Goal: Information Seeking & Learning: Understand process/instructions

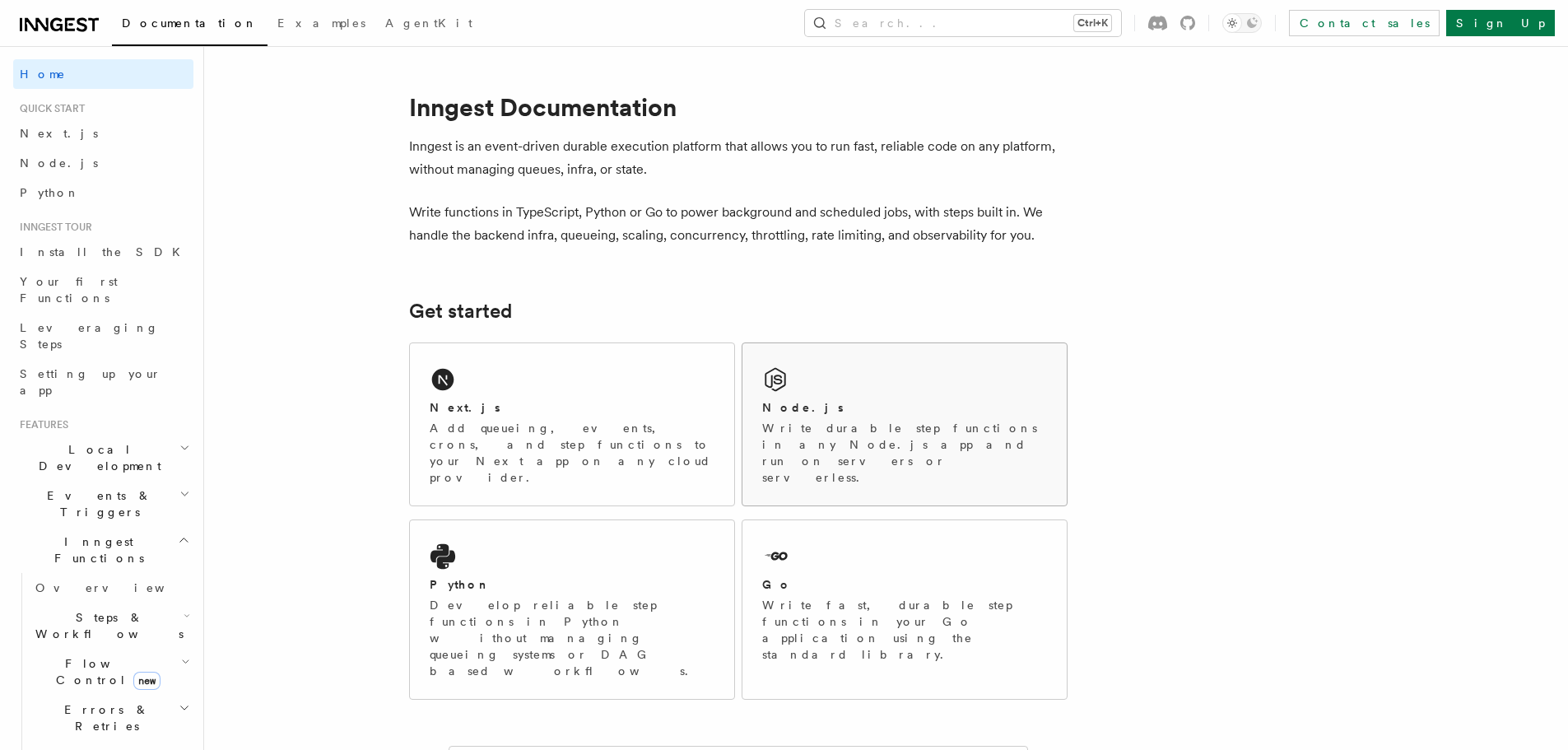
click at [804, 424] on p "Write durable step functions in any Node.js app and run on servers or serverles…" at bounding box center [904, 452] width 285 height 66
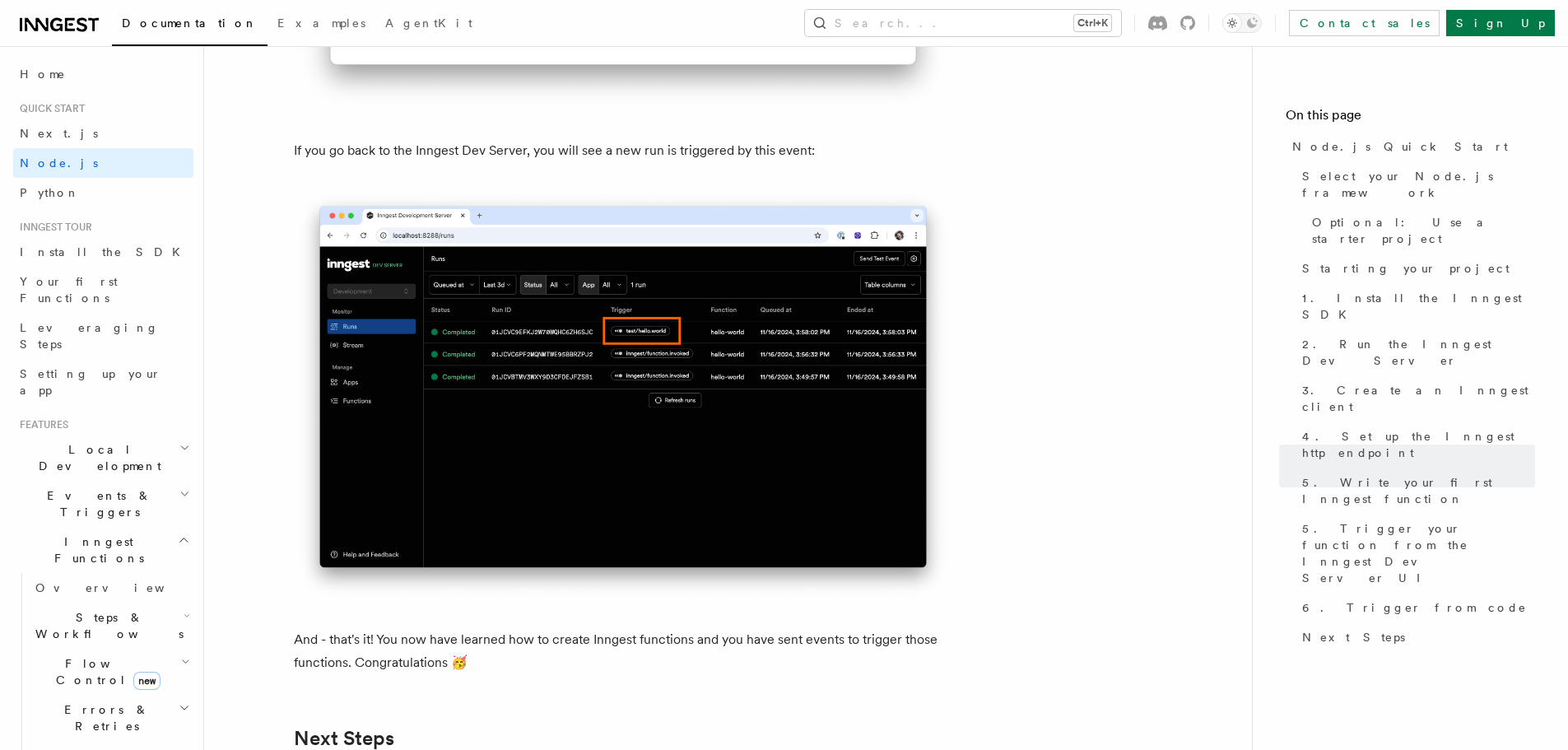
scroll to position [9629, 0]
click at [742, 501] on img at bounding box center [624, 396] width 659 height 413
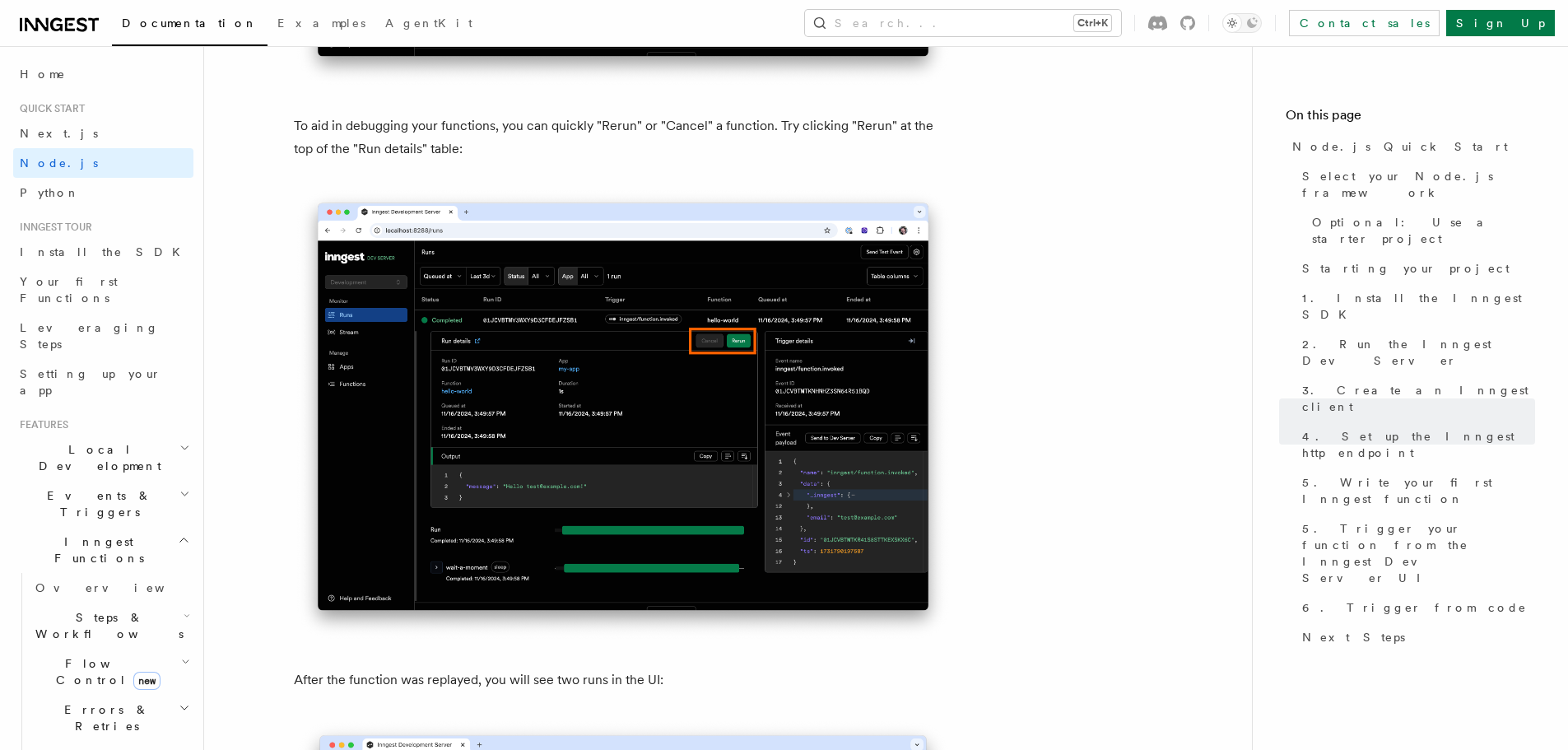
scroll to position [6968, 0]
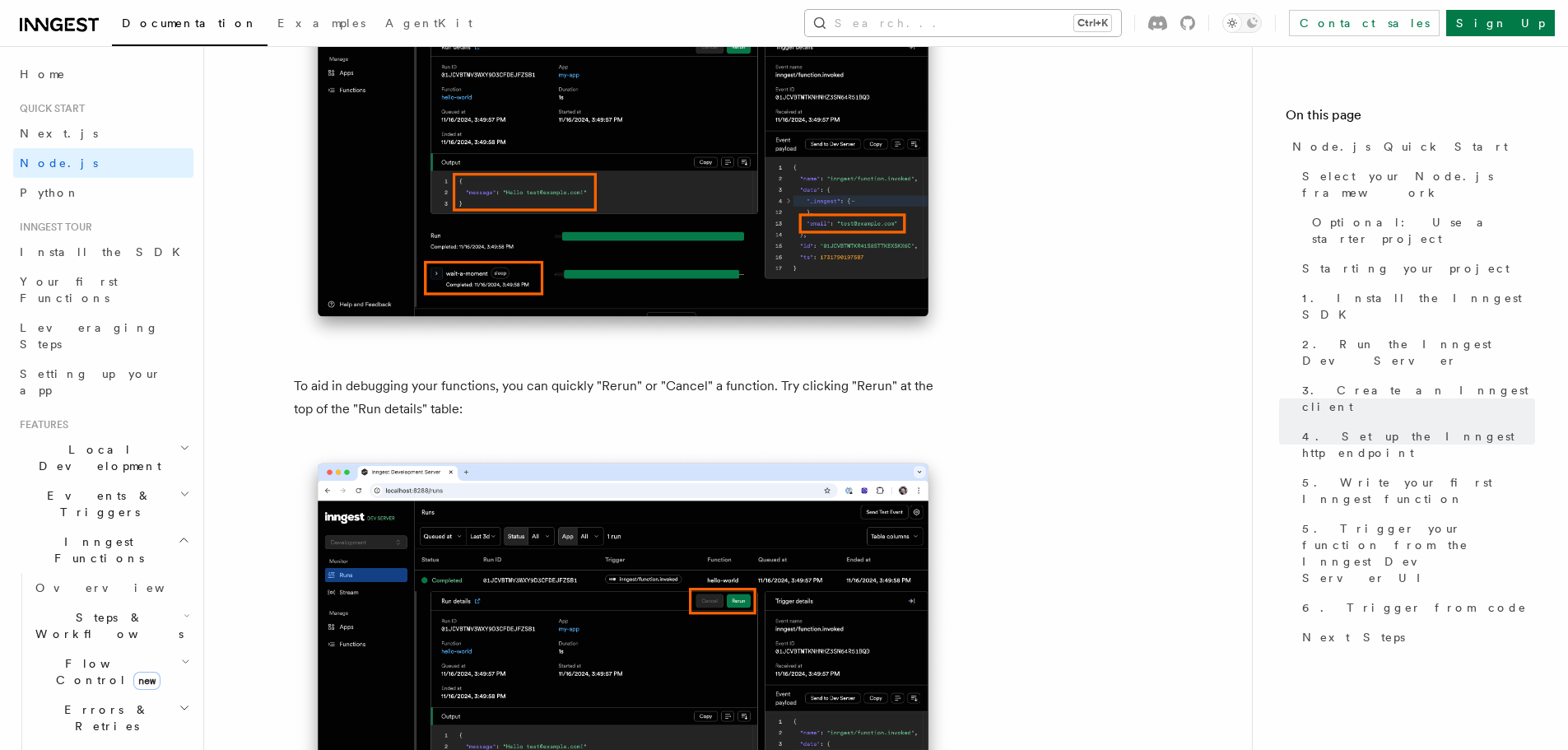
click at [1034, 31] on button "Search... Ctrl+K" at bounding box center [962, 22] width 316 height 27
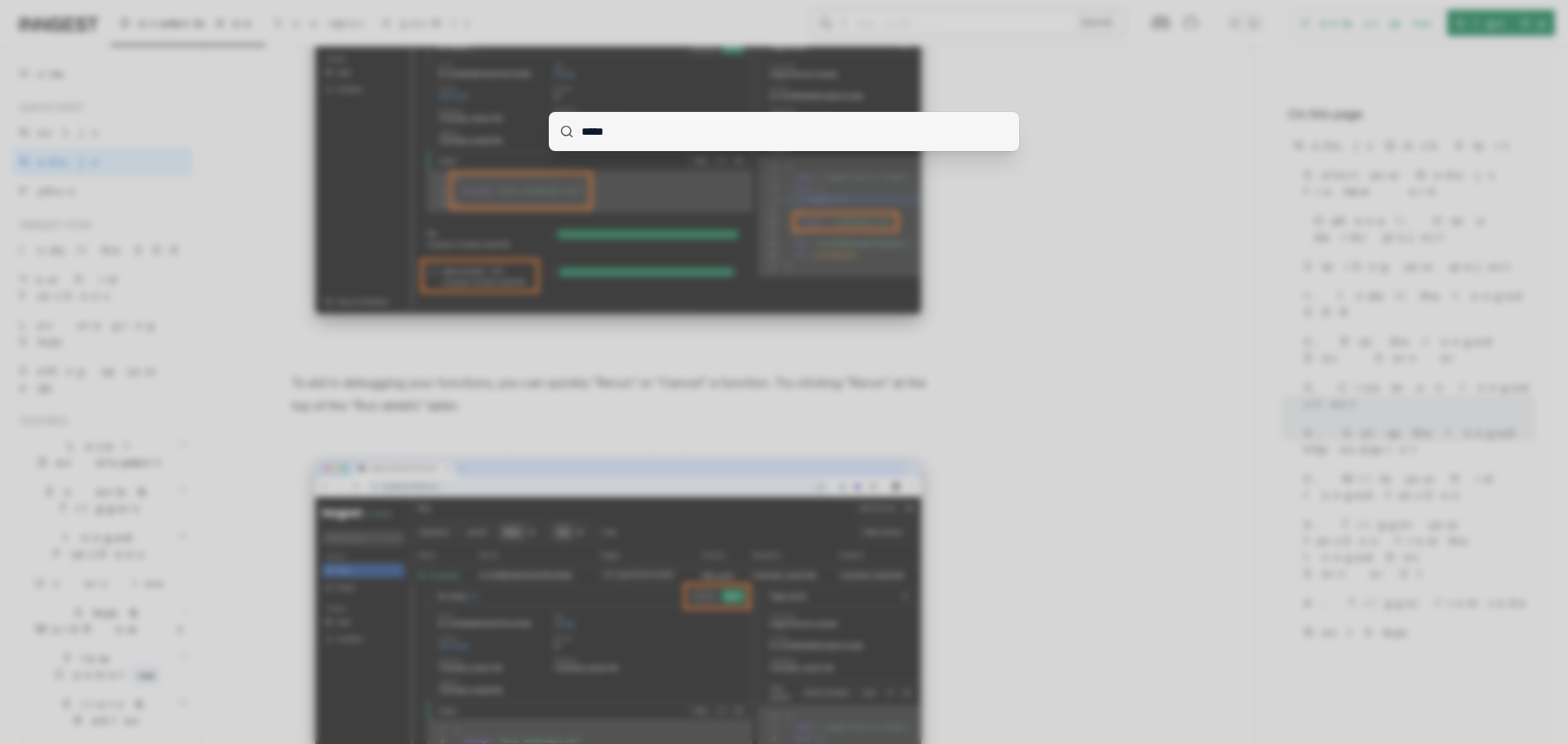
type input "******"
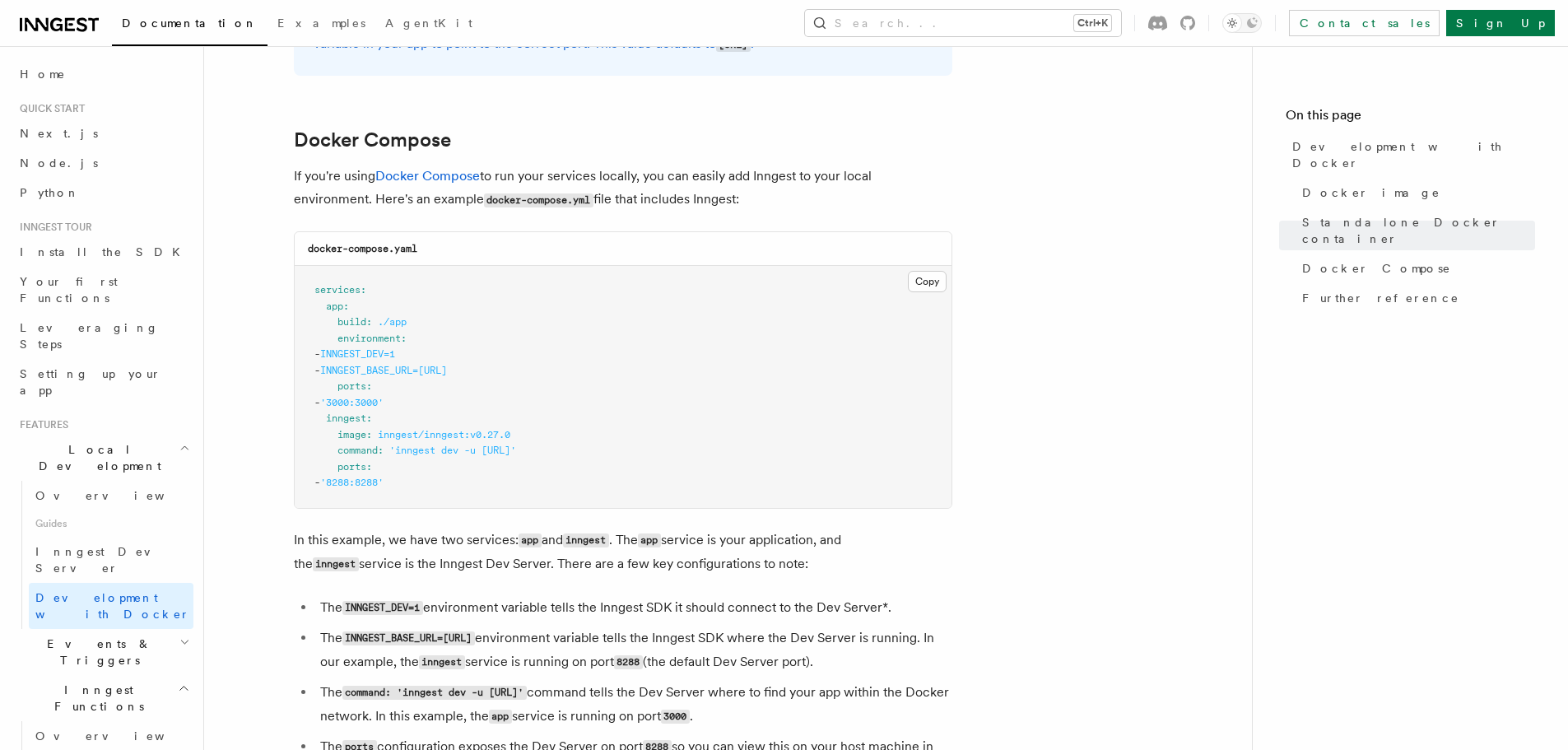
scroll to position [987, 0]
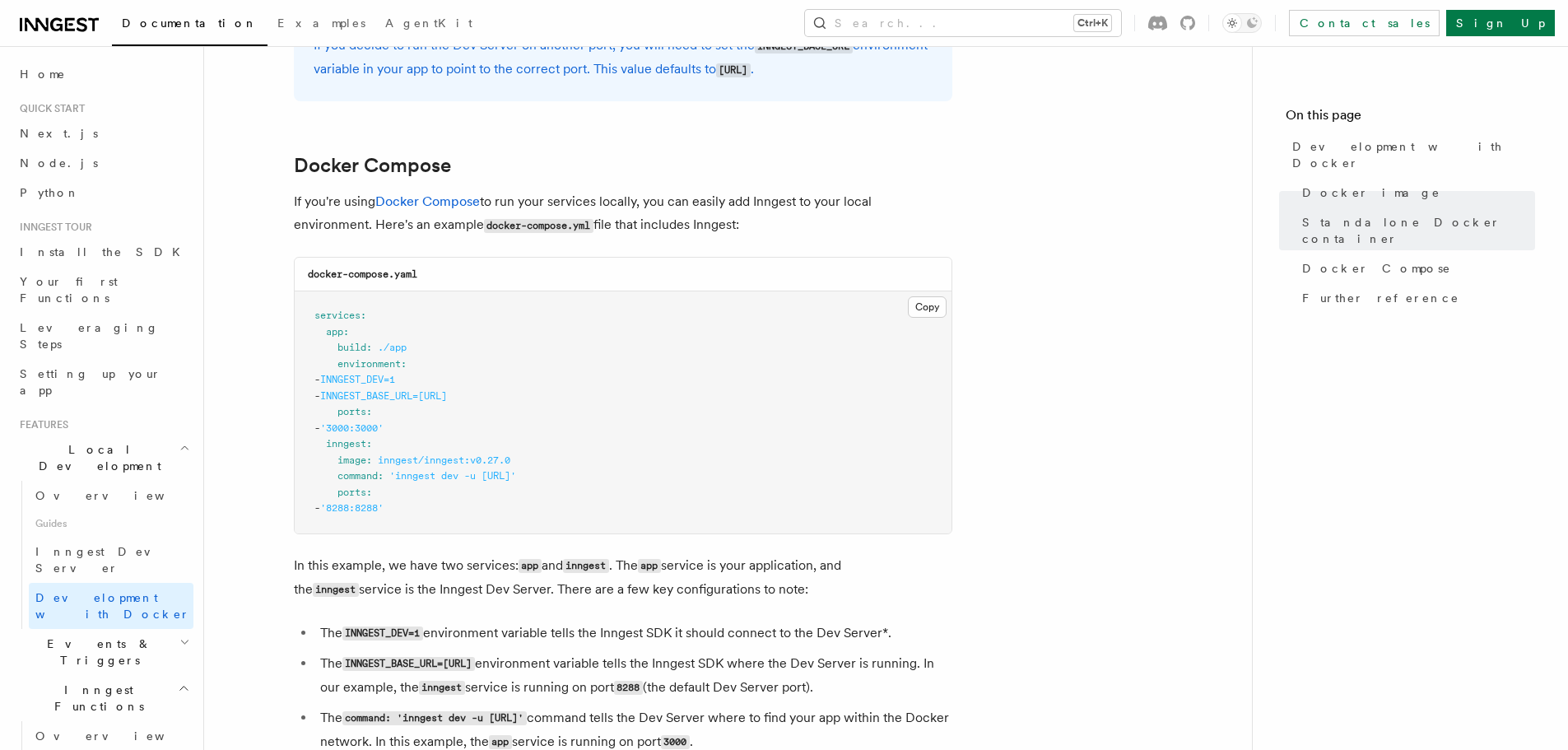
click at [905, 347] on pre "services : app : build : ./app environment : - INNGEST_DEV=1 - INNGEST_BASE_URL…" at bounding box center [624, 412] width 657 height 242
drag, startPoint x: 926, startPoint y: 315, endPoint x: 895, endPoint y: 393, distance: 83.9
click at [926, 317] on button "Copy Copied" at bounding box center [926, 306] width 39 height 22
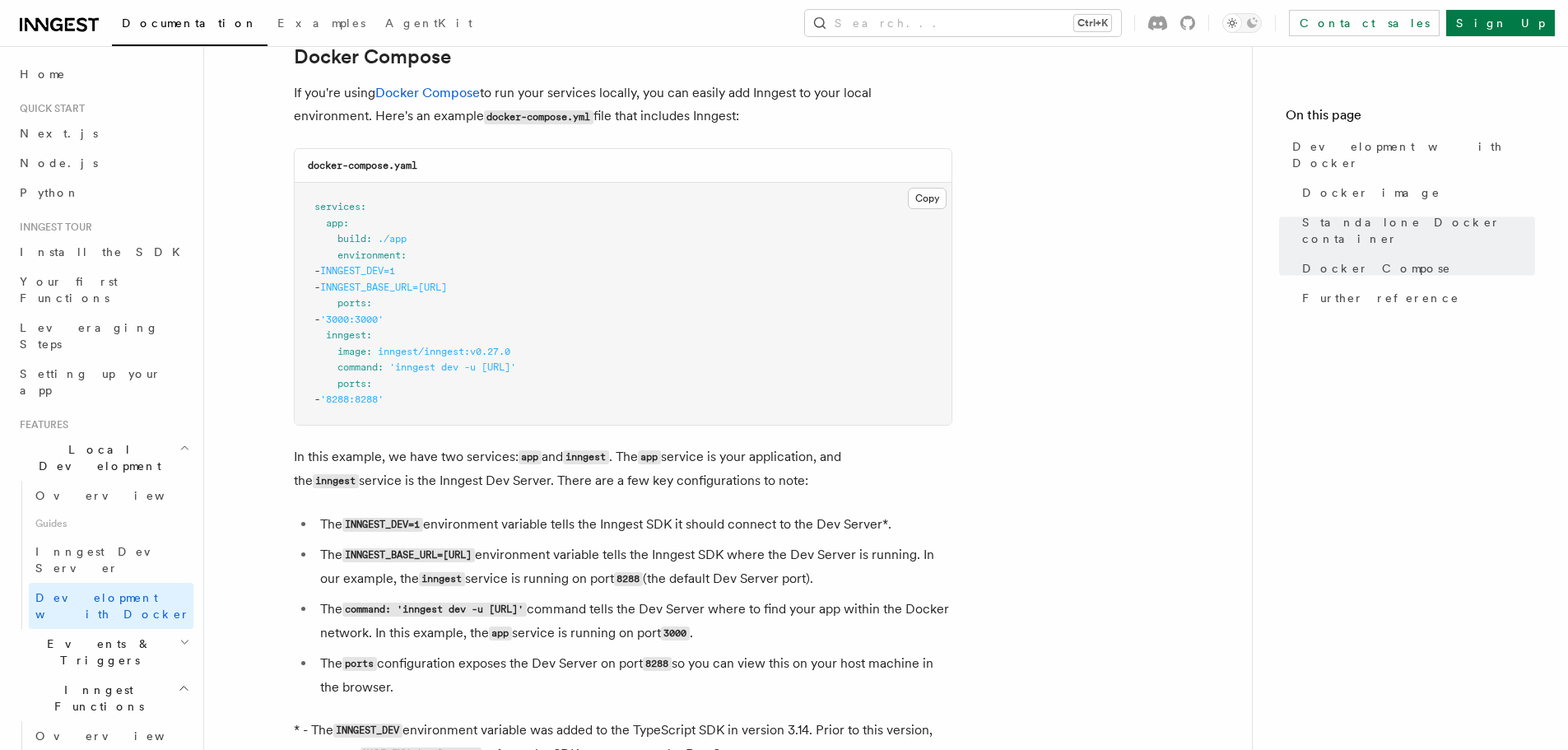
scroll to position [925, 0]
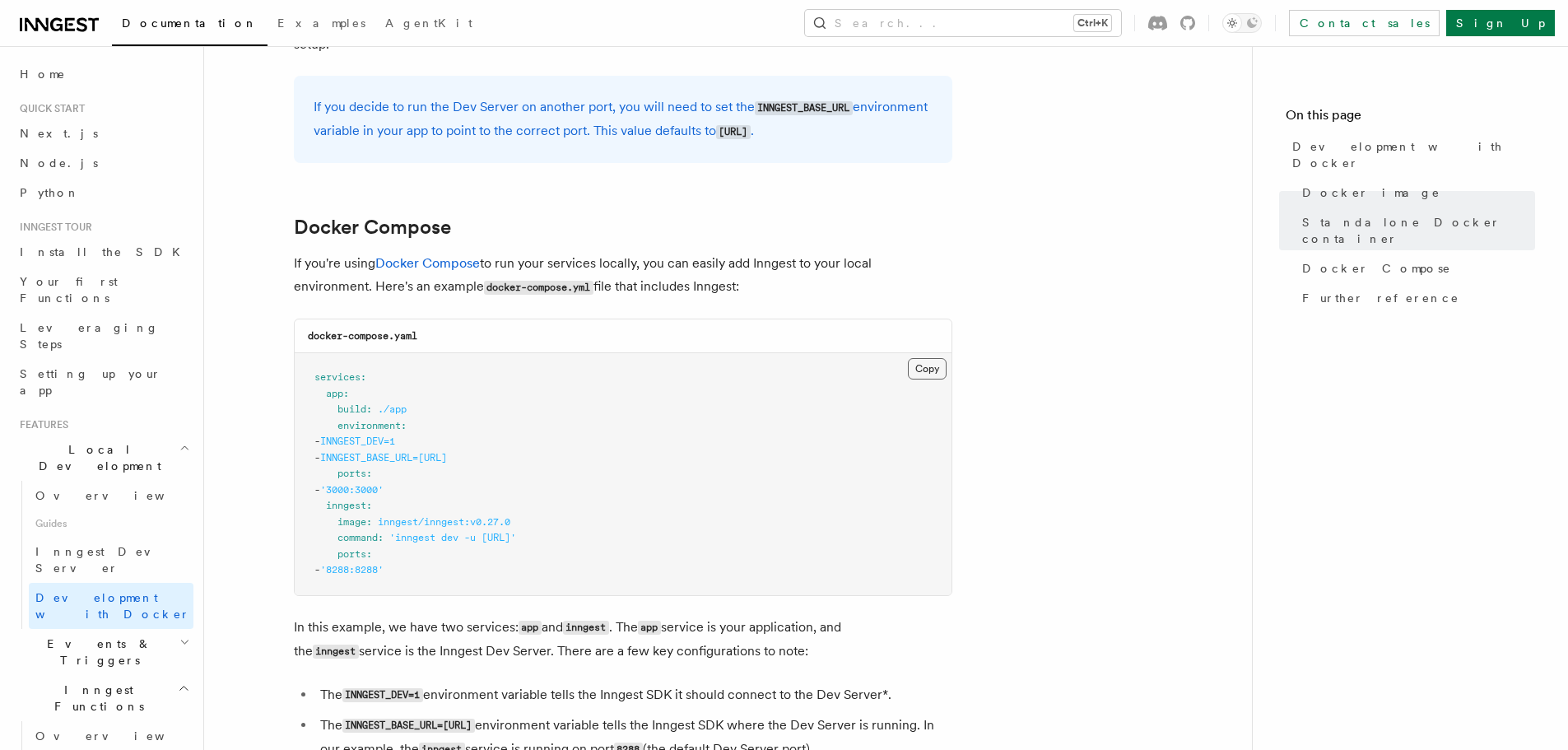
click at [919, 377] on button "Copy Copied" at bounding box center [926, 368] width 39 height 22
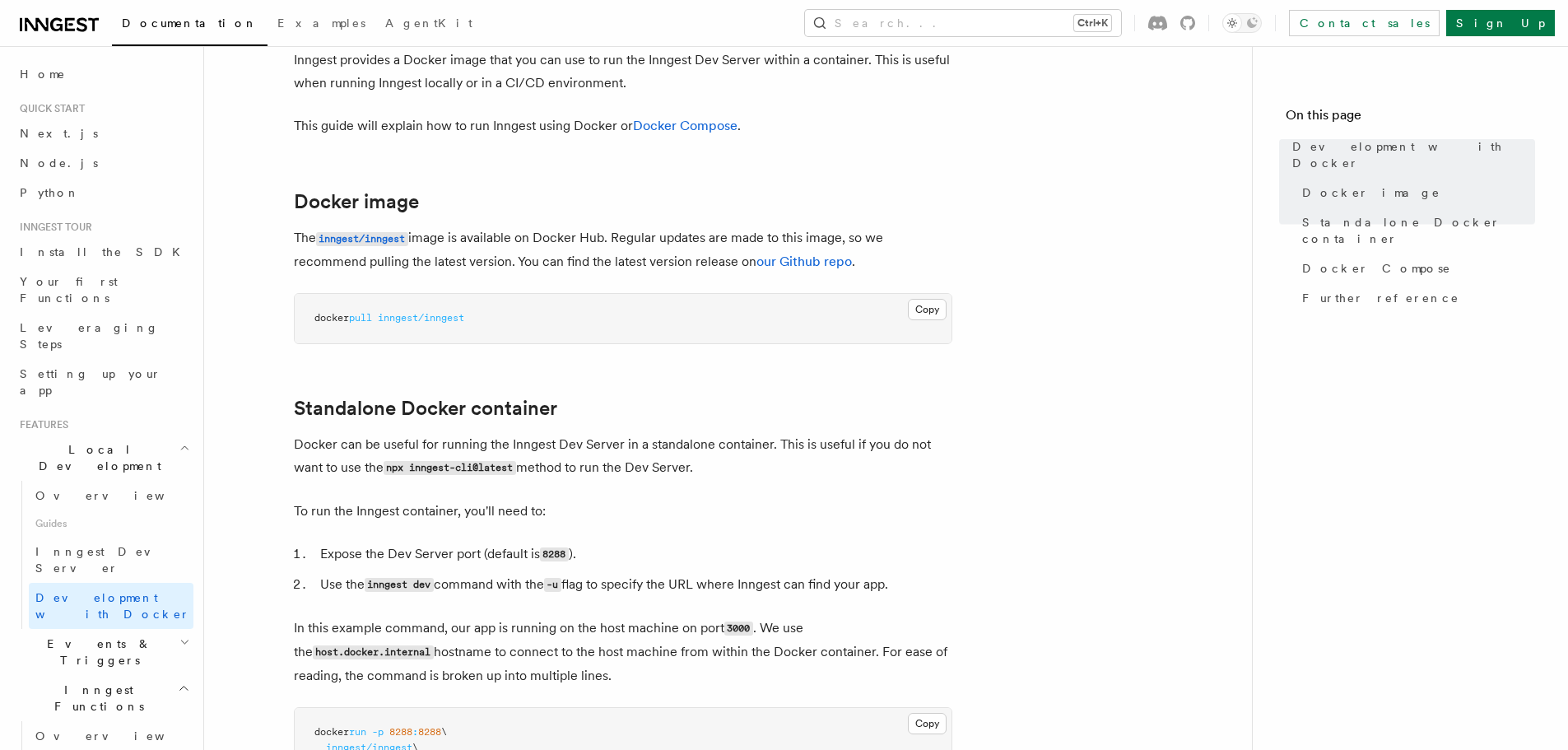
scroll to position [0, 0]
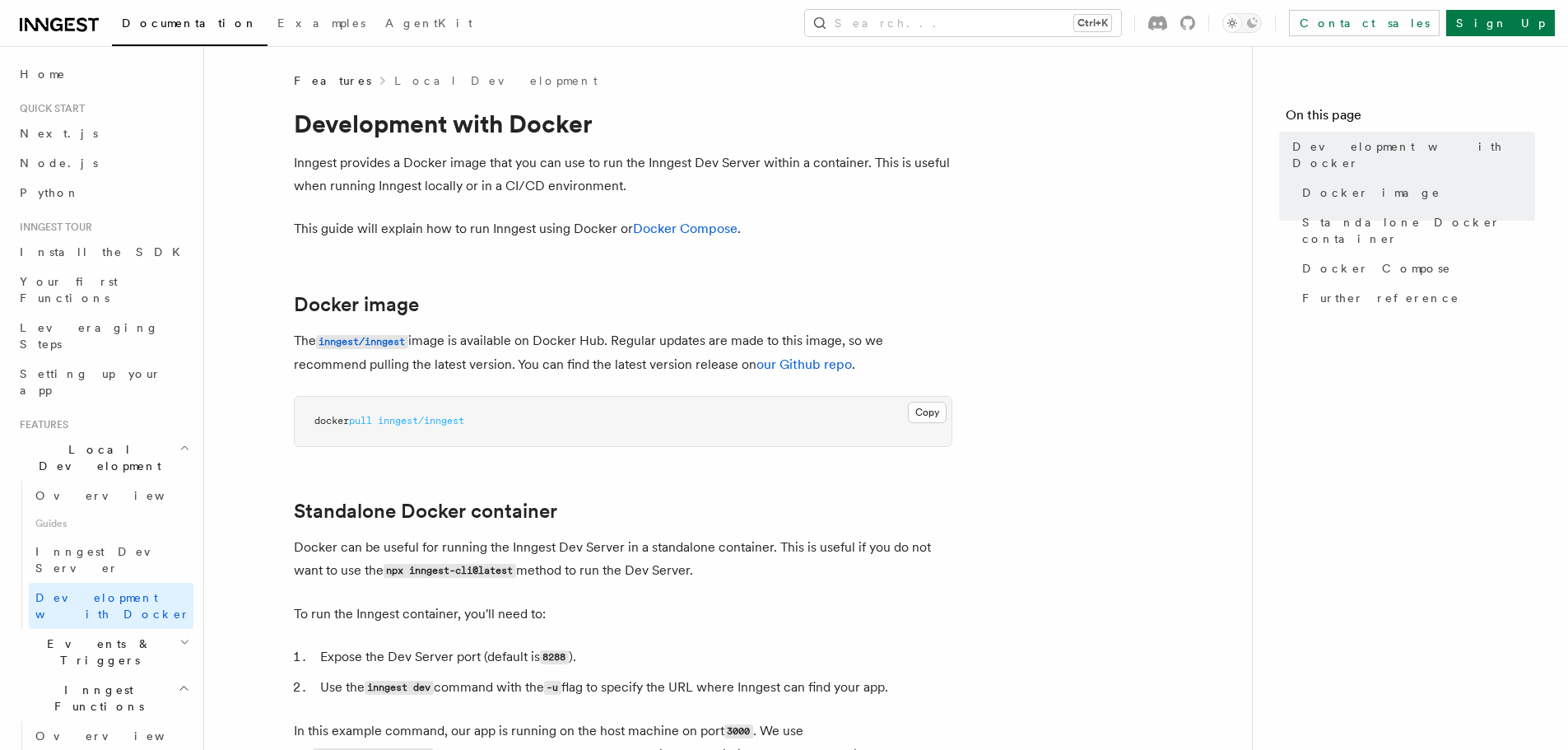
click at [925, 424] on pre "docker pull inngest/inngest" at bounding box center [624, 421] width 657 height 49
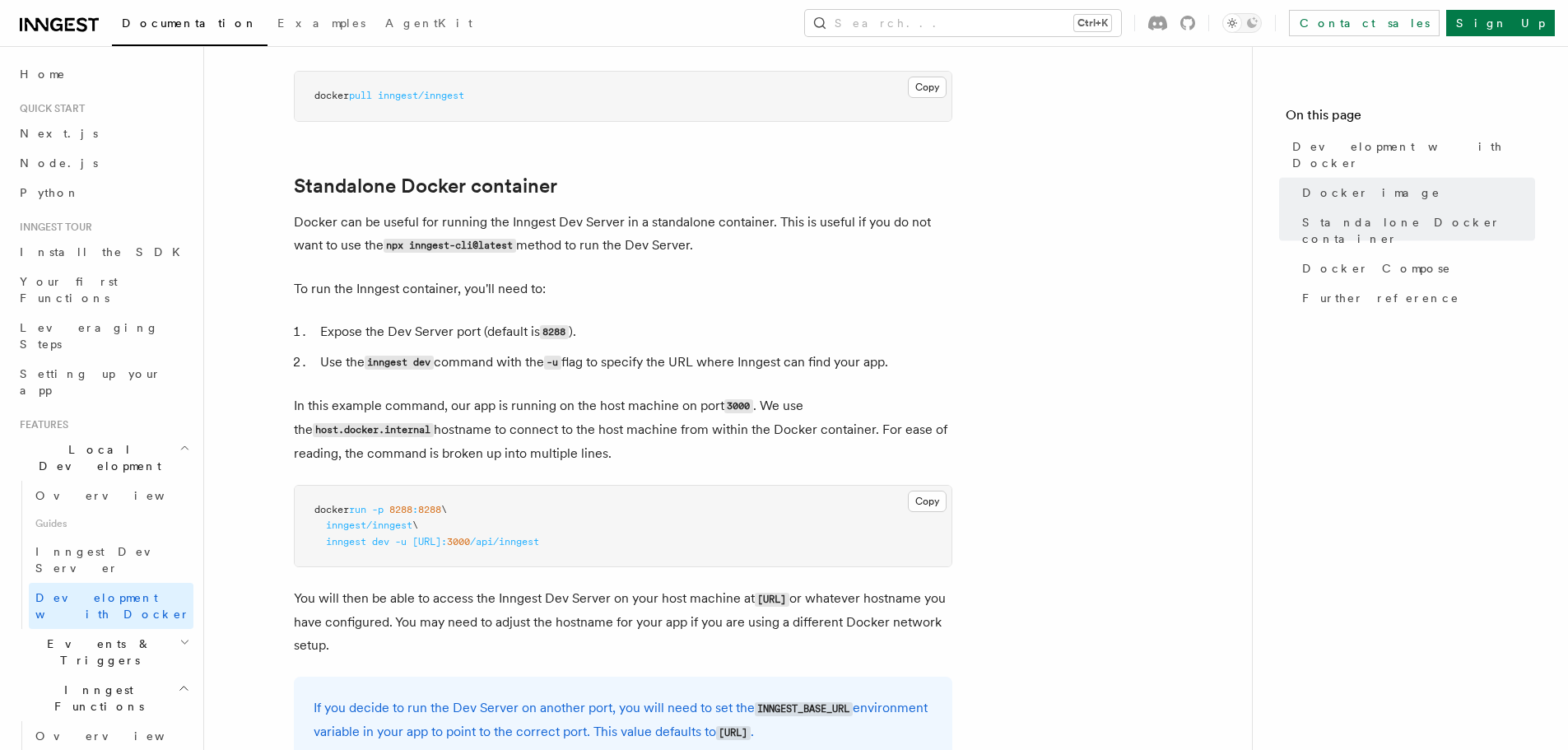
scroll to position [164, 0]
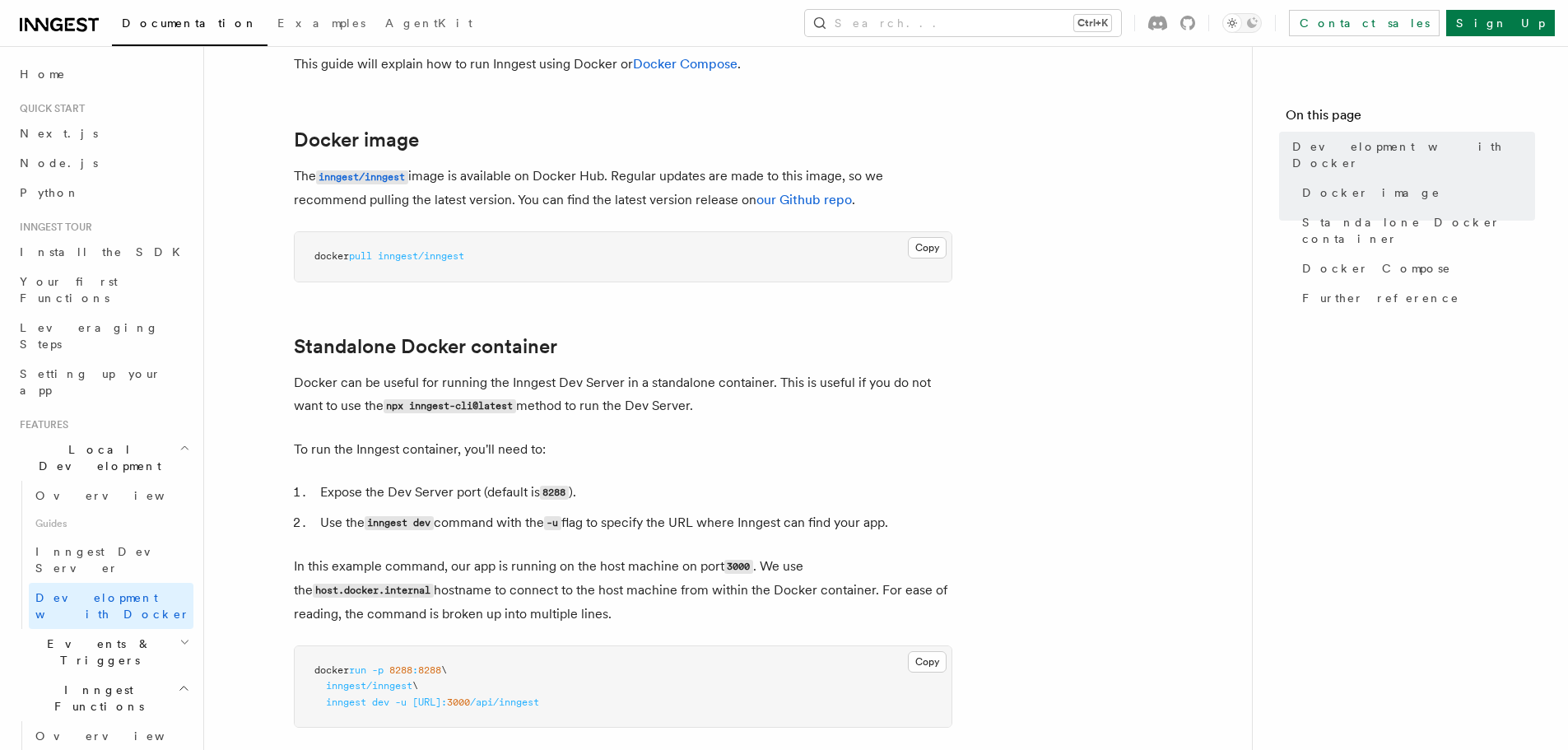
click at [914, 259] on pre "docker pull inngest/inngest" at bounding box center [624, 256] width 657 height 49
click at [925, 252] on button "Copy Copied" at bounding box center [926, 248] width 39 height 22
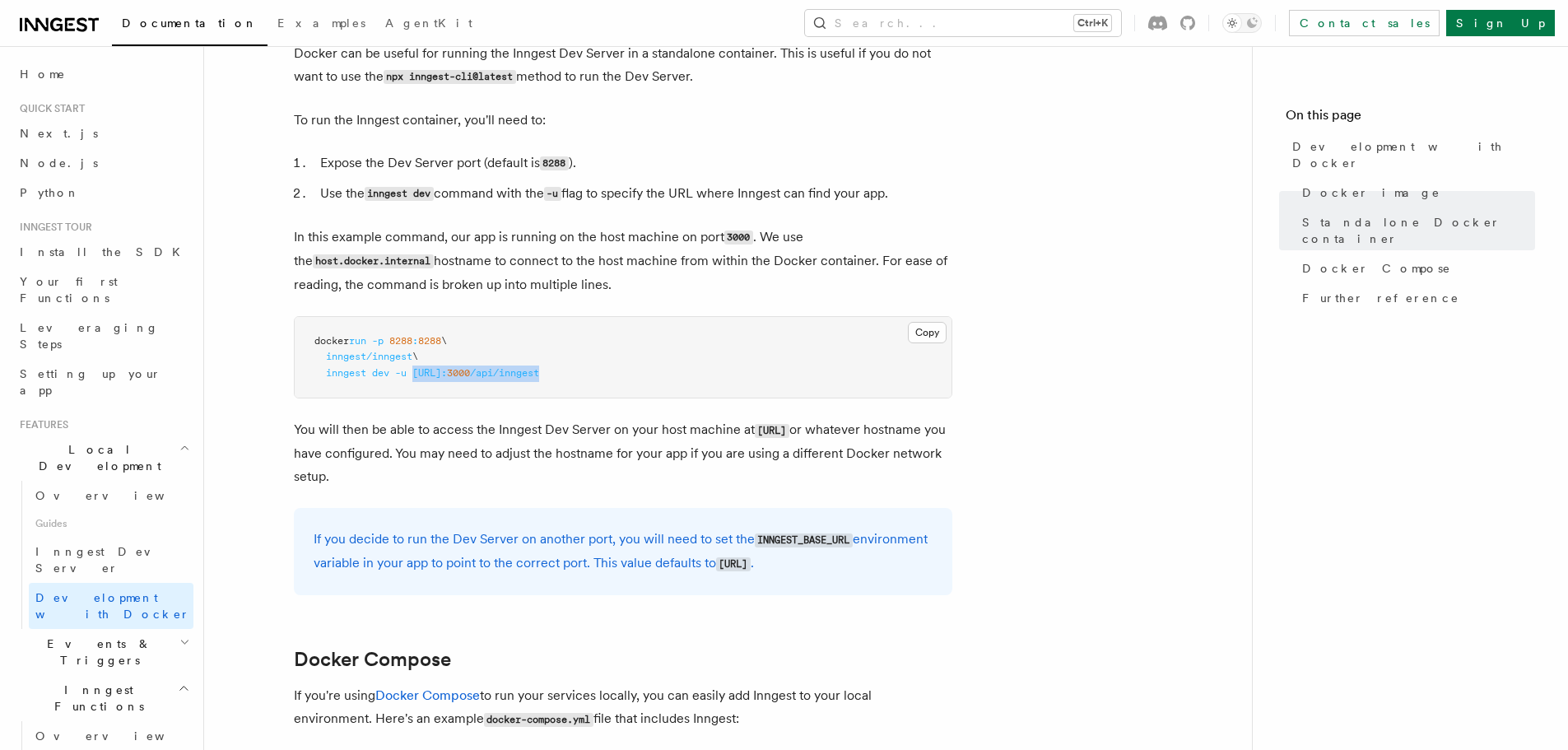
drag, startPoint x: 691, startPoint y: 381, endPoint x: 415, endPoint y: 395, distance: 276.4
click at [415, 395] on pre "docker run -p 8288 : 8288 \ inngest/inngest \ inngest dev -u [URL]: 3000 /api/i…" at bounding box center [624, 357] width 657 height 82
copy span "[URL]: 3000 /api/inngest"
